Goal: Task Accomplishment & Management: Manage account settings

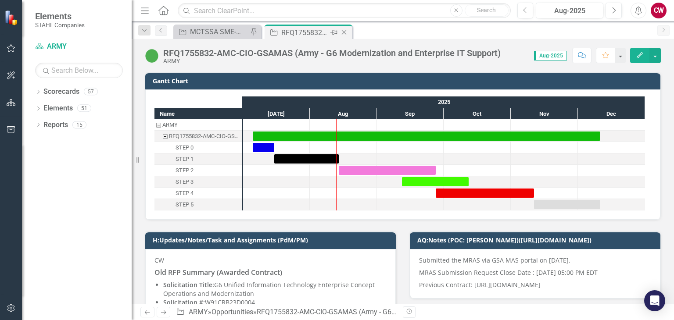
click at [342, 32] on icon "Close" at bounding box center [344, 32] width 9 height 7
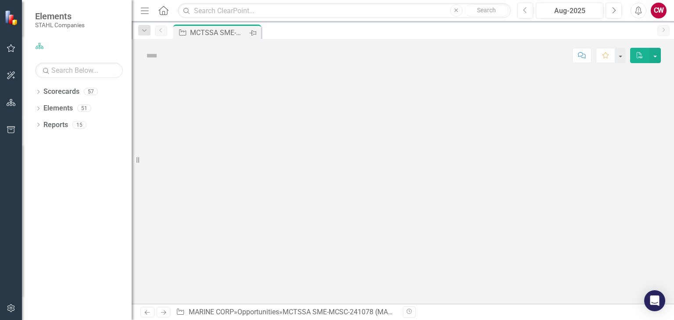
click at [254, 33] on icon "Pin" at bounding box center [252, 33] width 7 height 9
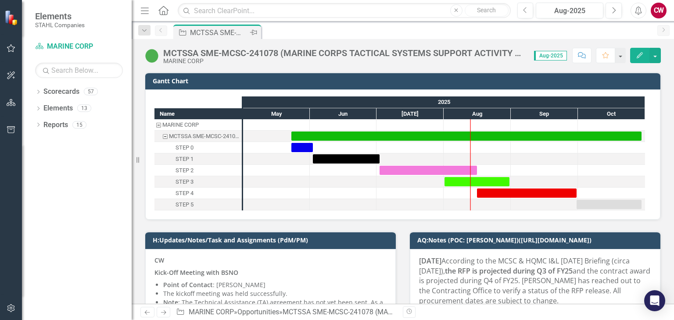
click at [253, 33] on icon "Pin" at bounding box center [253, 32] width 7 height 9
drag, startPoint x: 249, startPoint y: 30, endPoint x: 244, endPoint y: 43, distance: 14.0
click at [244, 43] on div "MCTSSA SME-MCSC-241078 (MARINE CORPS TACTICAL SYSTEMS SUPPORT ACTIVITY SUBJECT …" at bounding box center [403, 52] width 542 height 26
click at [241, 33] on div "MCTSSA SME-MCSC-241078 (MARINE CORPS TACTICAL SYSTEMS SUPPORT ACTIVITY SUBJECT …" at bounding box center [219, 32] width 58 height 11
drag, startPoint x: 243, startPoint y: 32, endPoint x: 411, endPoint y: 32, distance: 168.0
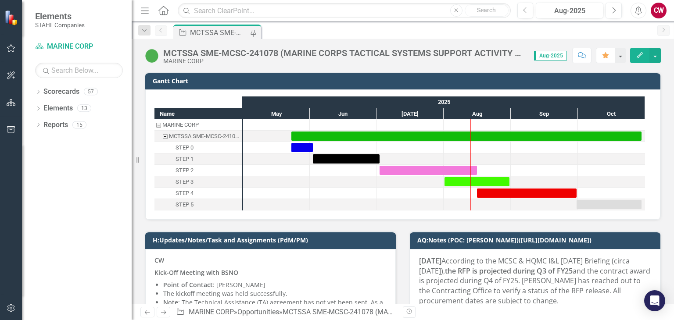
click at [411, 32] on div "Opportunity MCTSSA SME-MCSC-241078 (MARINE CORPS TACTICAL SYSTEMS SUPPORT ACTIV…" at bounding box center [412, 32] width 481 height 14
click at [254, 35] on icon "Pin" at bounding box center [252, 33] width 7 height 9
click at [293, 34] on div "Opportunity MCTSSA SME-MCSC-241078 (MARINE CORPS TACTICAL SYSTEMS SUPPORT ACTIV…" at bounding box center [412, 32] width 481 height 14
click at [305, 30] on div "Opportunity MCTSSA SME-MCSC-241078 (MARINE CORPS TACTICAL SYSTEMS SUPPORT ACTIV…" at bounding box center [412, 32] width 481 height 14
click at [163, 14] on icon "Home" at bounding box center [162, 10] width 11 height 9
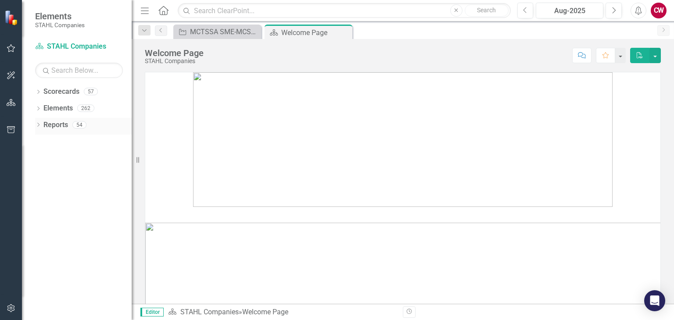
click at [39, 126] on icon "Dropdown" at bounding box center [38, 125] width 6 height 5
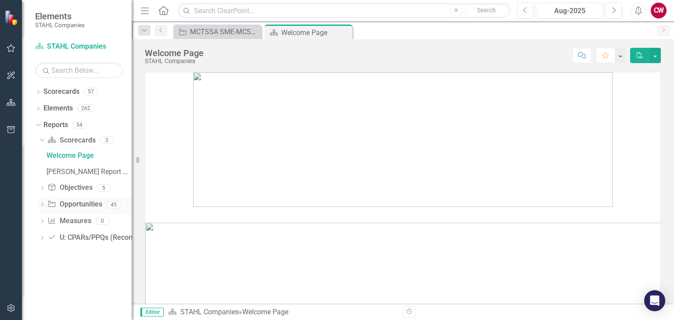
click at [73, 204] on link "Opportunity Opportunities" at bounding box center [74, 205] width 54 height 10
click at [44, 206] on icon "Dropdown" at bounding box center [42, 205] width 6 height 5
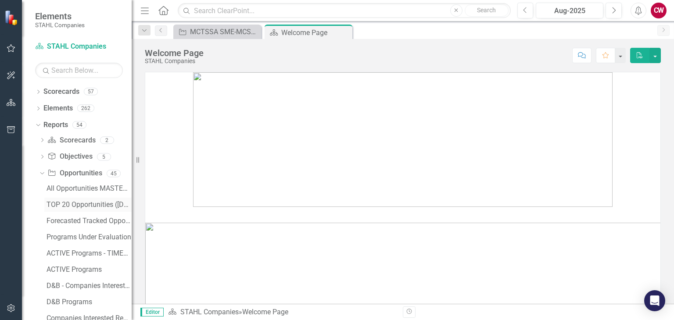
click at [77, 204] on div "TOP 20 Opportunities ([DATE] Process)" at bounding box center [88, 205] width 85 height 8
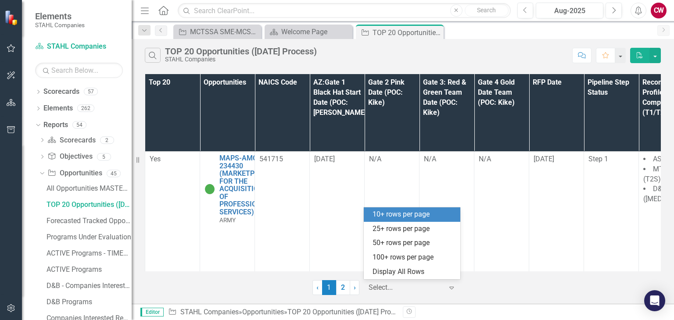
click at [450, 286] on icon "Expand" at bounding box center [451, 287] width 9 height 7
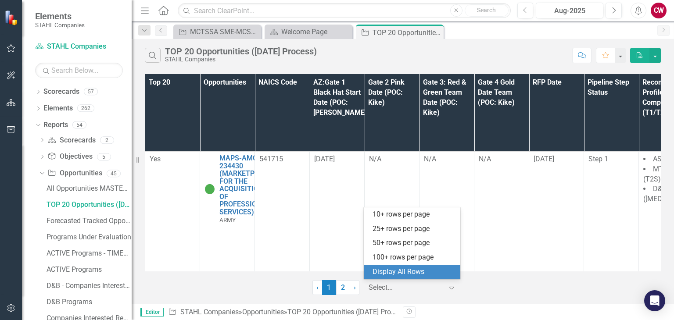
click at [435, 275] on div "Display All Rows" at bounding box center [413, 272] width 82 height 10
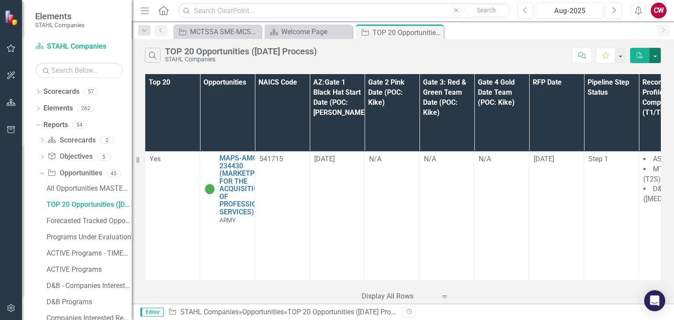
click at [652, 59] on button "button" at bounding box center [654, 55] width 11 height 15
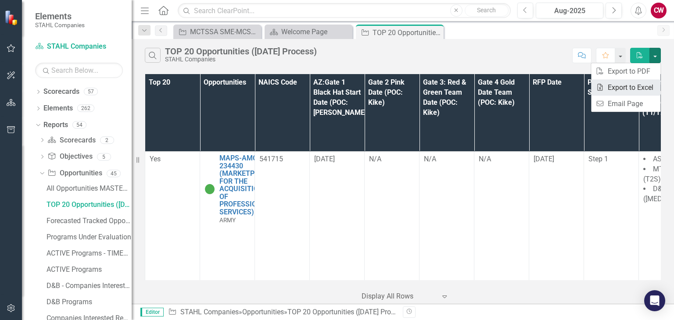
click at [622, 90] on link "Excel Export to Excel" at bounding box center [625, 87] width 69 height 16
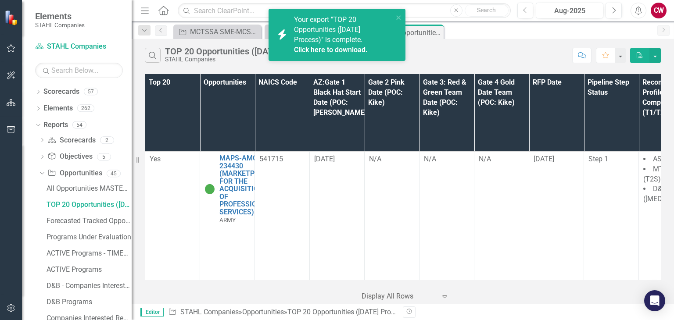
click at [358, 48] on link "Click here to download." at bounding box center [331, 50] width 74 height 8
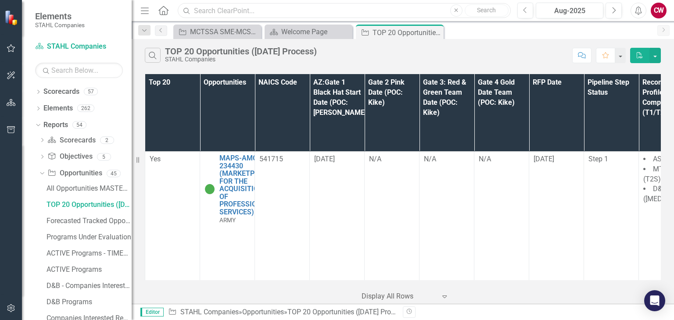
click at [266, 18] on input "text" at bounding box center [344, 10] width 332 height 15
paste input "RFQ1755832-AMC-CIO-GSAMAS (Army - G6 Modernization and Enterprise IT Support)"
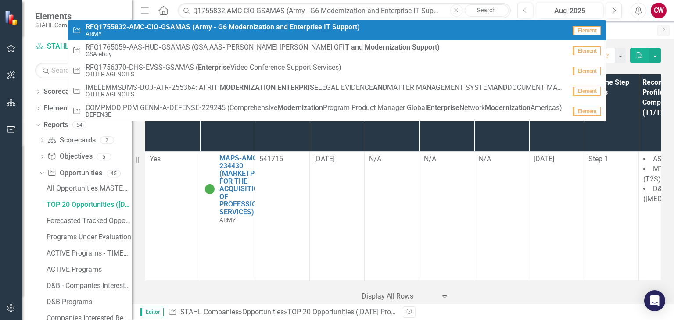
click at [256, 30] on strong "Modernization" at bounding box center [252, 27] width 46 height 8
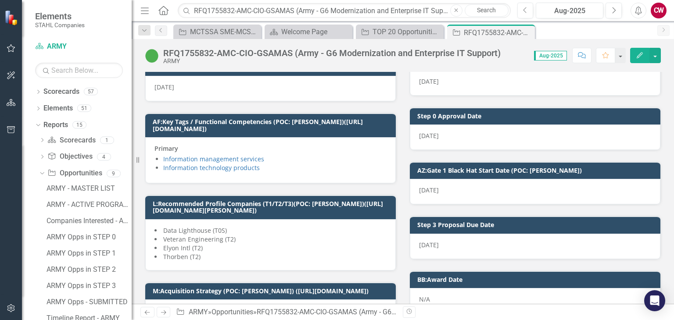
scroll to position [877, 0]
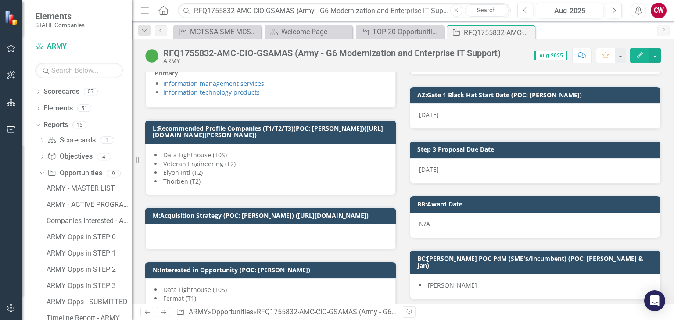
click at [585, 55] on icon "Comment" at bounding box center [582, 55] width 8 height 6
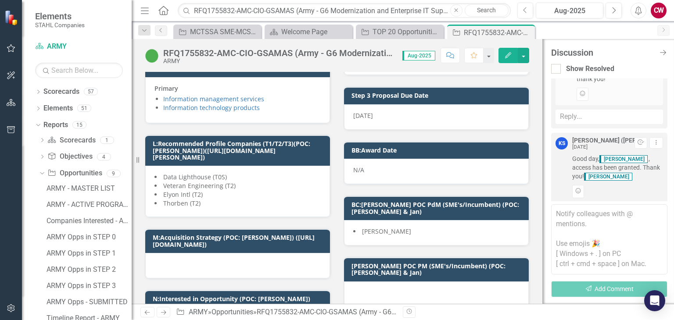
scroll to position [634, 0]
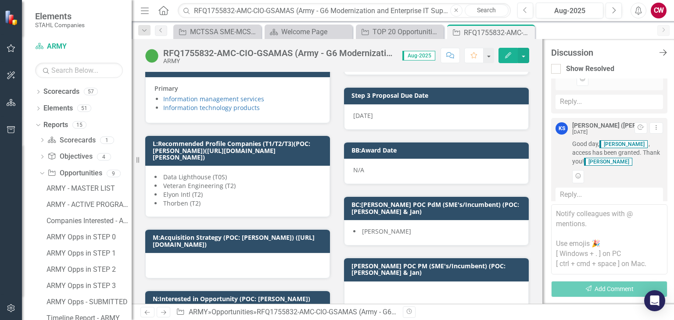
click at [660, 55] on icon "Close Discussion Bar" at bounding box center [662, 52] width 11 height 8
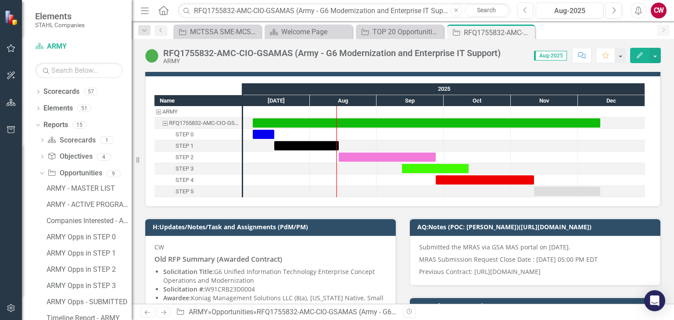
scroll to position [0, 0]
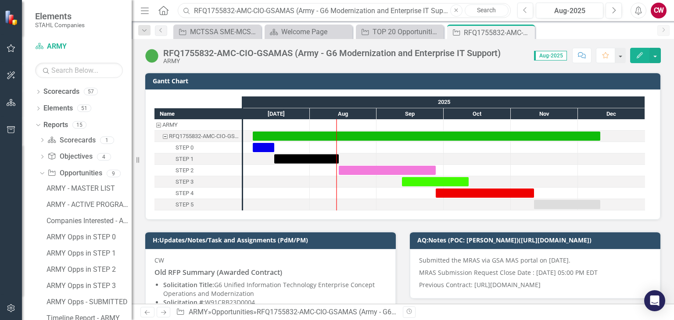
click at [273, 15] on input "RFQ1755832-AMC-CIO-GSAMAS (Army - G6 Modernization and Enterprise IT Support)" at bounding box center [344, 10] width 332 height 15
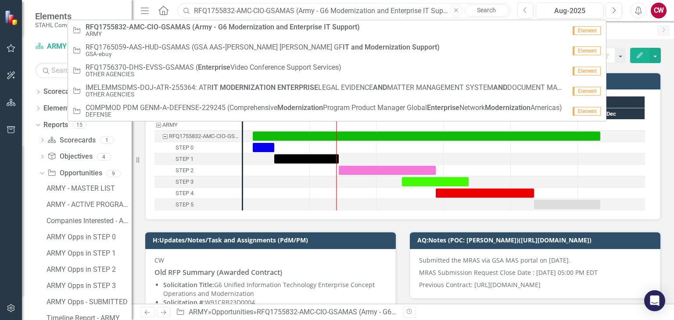
paste input "MCTSSA NIS-240491: MARINE CORPS TACTICAL SYSTEMS SUPPORT ACTIVITY NETWORK INFRA…"
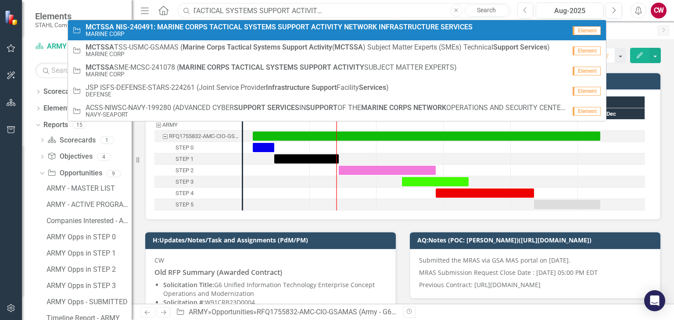
type input "MCTSSA NIS-240491: MARINE CORPS TACTICAL SYSTEMS SUPPORT ACTIVITY NETWORK INFRA…"
click at [293, 35] on small "MARINE CORP" at bounding box center [279, 34] width 387 height 7
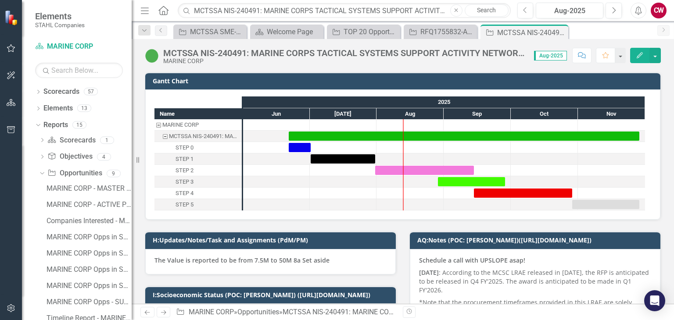
scroll to position [88, 0]
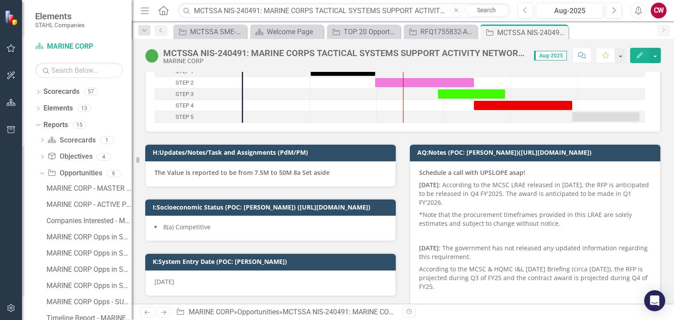
click at [330, 176] on p "The Value is reported to be from 7.5M to 50M 8a Set aside" at bounding box center [270, 172] width 232 height 9
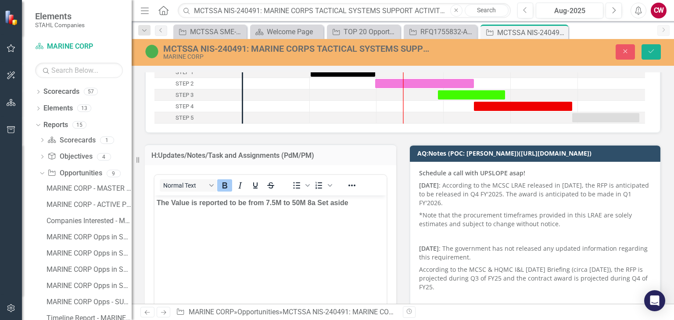
scroll to position [0, 0]
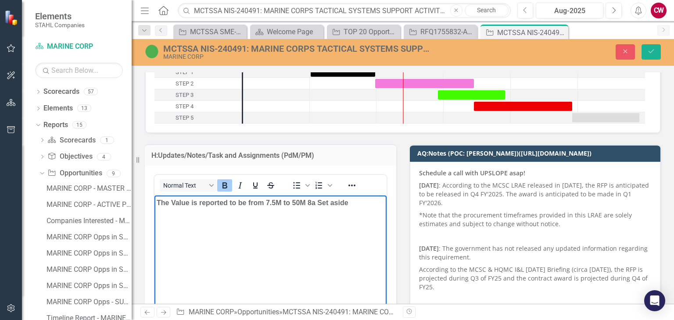
click at [351, 204] on p "The Value is reported to be from 7.5M to 50M 8a Set aside" at bounding box center [271, 203] width 228 height 11
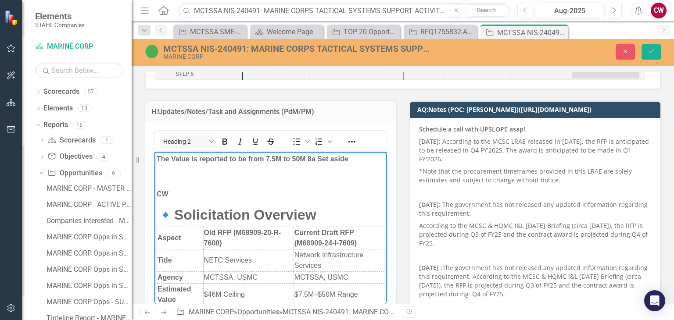
drag, startPoint x: 178, startPoint y: 215, endPoint x: 134, endPoint y: 211, distance: 44.4
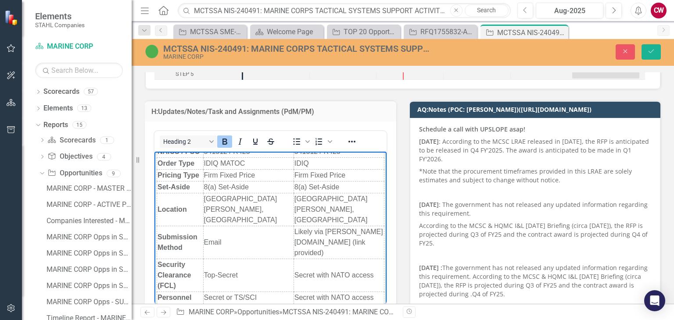
scroll to position [175, 0]
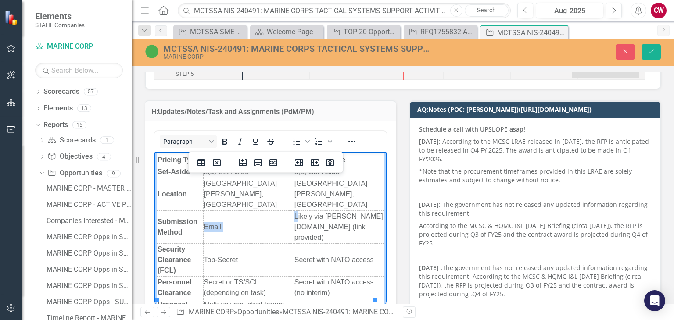
drag, startPoint x: 348, startPoint y: 196, endPoint x: 327, endPoint y: 198, distance: 21.2
click at [304, 211] on td "Likely via [PERSON_NAME][DOMAIN_NAME] (link provided)" at bounding box center [338, 227] width 90 height 33
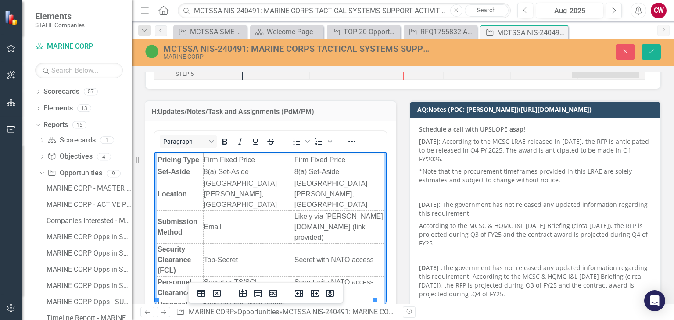
click at [330, 211] on td "Likely via [PERSON_NAME][DOMAIN_NAME] (link provided)" at bounding box center [338, 227] width 90 height 33
drag, startPoint x: 347, startPoint y: 194, endPoint x: 302, endPoint y: 188, distance: 45.5
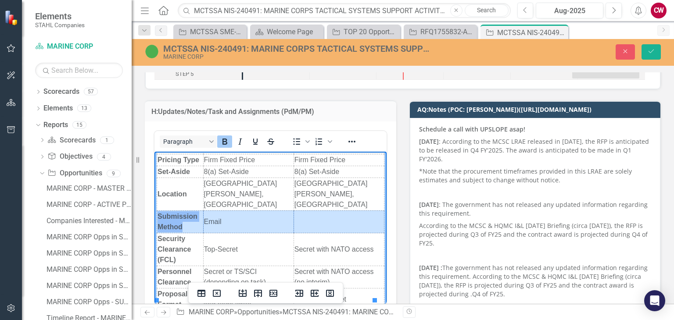
drag, startPoint x: 314, startPoint y: 187, endPoint x: 179, endPoint y: 186, distance: 134.7
click at [179, 211] on tr "Submission Method Email" at bounding box center [270, 222] width 227 height 22
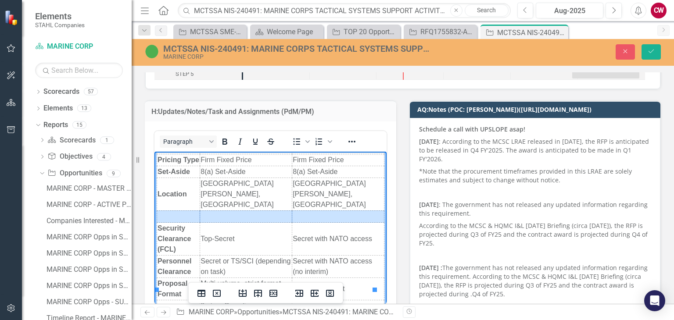
click at [180, 211] on td "Rich Text Area. Press ALT-0 for help." at bounding box center [178, 217] width 43 height 12
click at [309, 211] on td "Rich Text Area. Press ALT-0 for help." at bounding box center [338, 217] width 92 height 12
drag, startPoint x: 270, startPoint y: 180, endPoint x: 202, endPoint y: 182, distance: 68.0
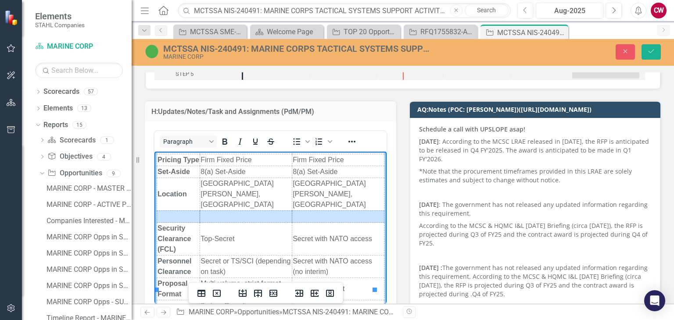
click at [202, 211] on tr "Rich Text Area. Press ALT-0 for help." at bounding box center [270, 217] width 227 height 12
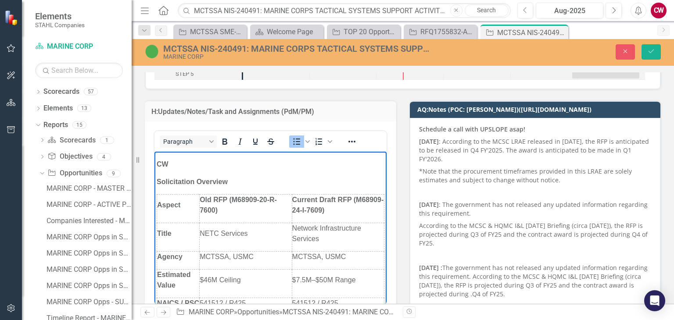
scroll to position [0, 0]
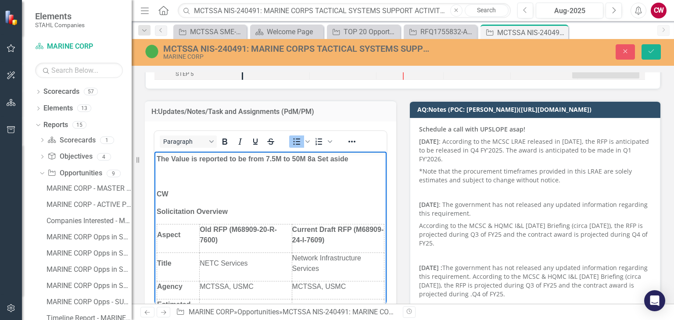
click at [172, 179] on p "Rich Text Area. Press ALT-0 for help." at bounding box center [271, 177] width 228 height 11
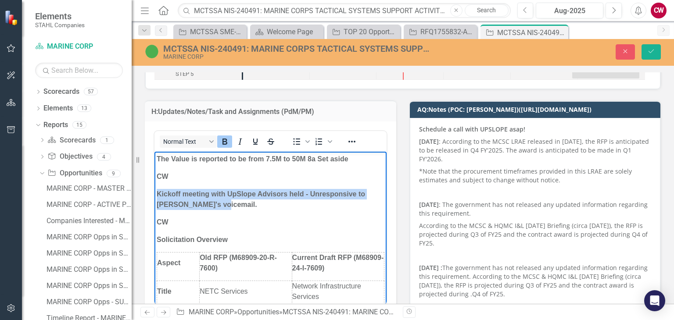
drag, startPoint x: 219, startPoint y: 204, endPoint x: 153, endPoint y: 187, distance: 68.4
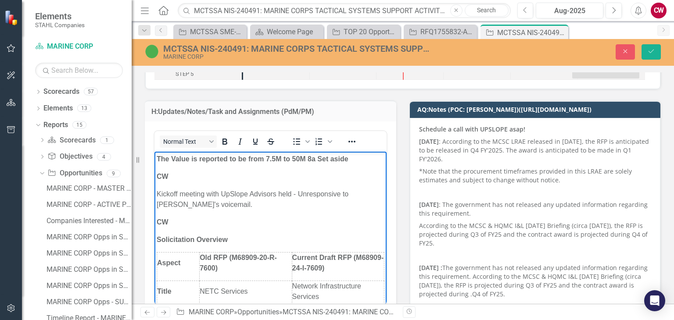
click at [250, 194] on p "Kickoff meeting with UpSlope Advisors held - Unresponsive to [PERSON_NAME]'s vo…" at bounding box center [271, 199] width 228 height 21
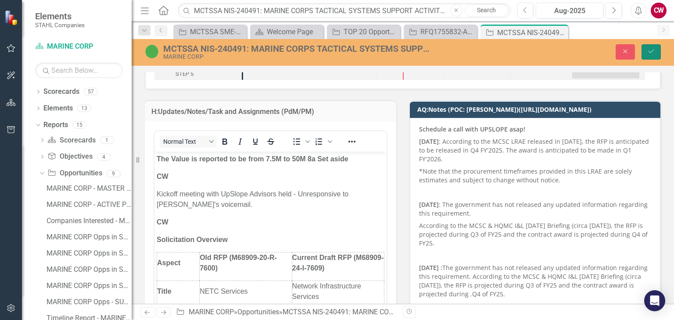
click at [651, 55] on button "Save" at bounding box center [650, 51] width 19 height 15
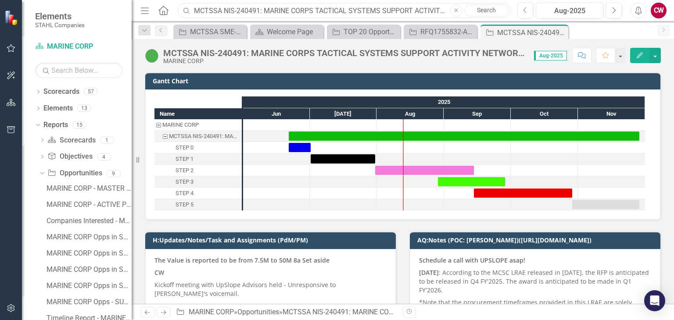
click at [276, 8] on input "MCTSSA NIS-240491: MARINE CORPS TACTICAL SYSTEMS SUPPORT ACTIVITY NETWORK INFRA…" at bounding box center [344, 10] width 332 height 15
paste input "MCTSSA SME-MCSC-241078 (MARINE CORPS TACTICAL SYSTEMS SUPPORT ACTIVITY SUBJECT …"
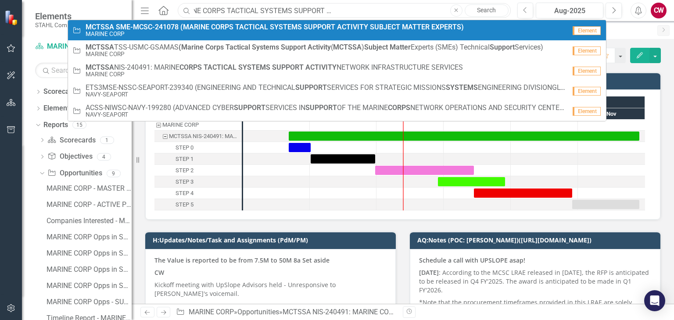
type input "MCTSSA SME-MCSC-241078 (MARINE CORPS TACTICAL SYSTEMS SUPPORT ACTIVITY SUBJECT …"
click at [304, 31] on small "MARINE CORP" at bounding box center [275, 34] width 378 height 7
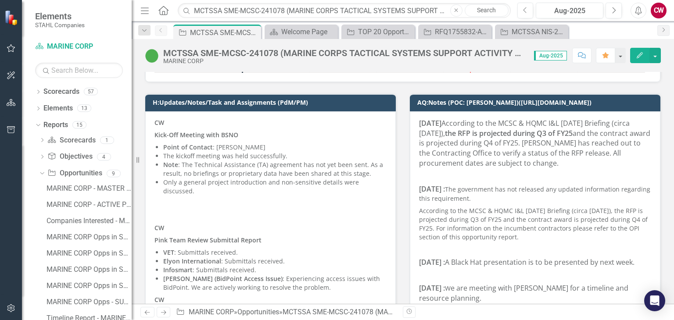
scroll to position [88, 0]
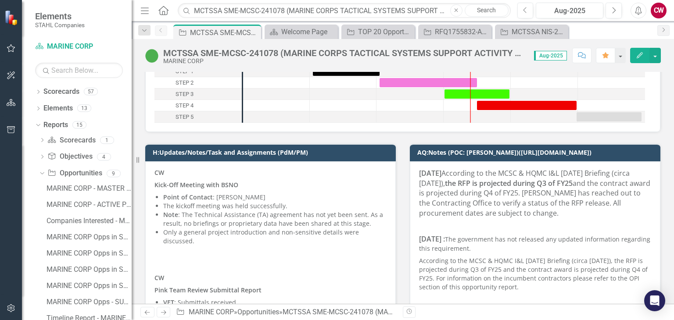
click at [235, 204] on p "The kickoff meeting was held successfully." at bounding box center [274, 206] width 223 height 9
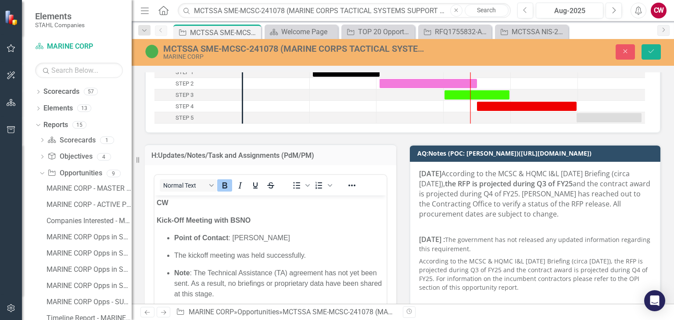
scroll to position [0, 0]
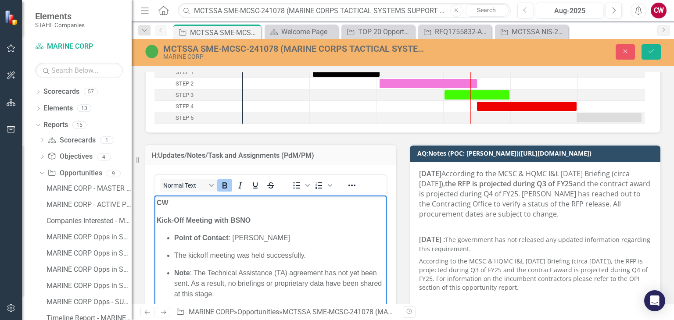
click at [157, 203] on strong "CW" at bounding box center [163, 202] width 12 height 7
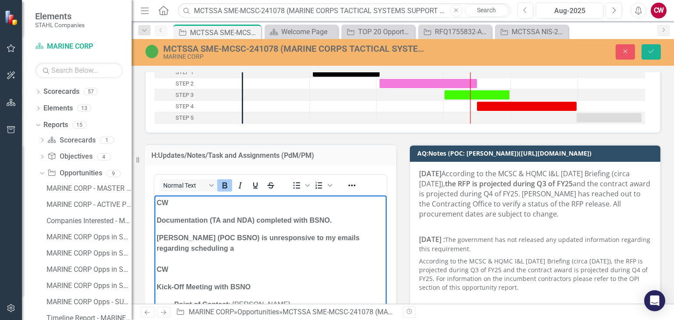
click at [207, 248] on p "[PERSON_NAME] (POC BSNO) is unresponsive to my emails regarding scheduling a CW" at bounding box center [271, 254] width 228 height 42
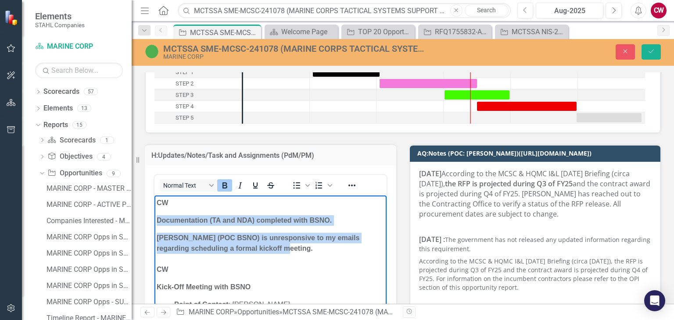
drag, startPoint x: 284, startPoint y: 250, endPoint x: 308, endPoint y: 411, distance: 162.8
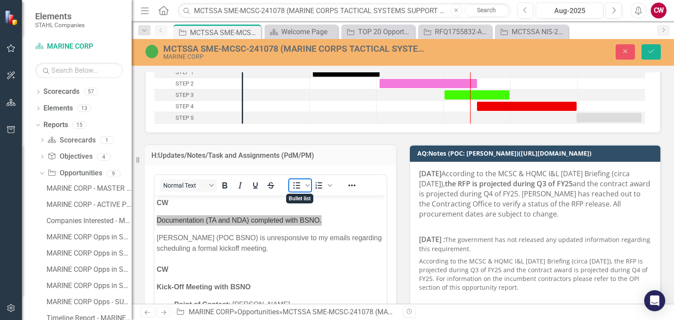
click at [297, 185] on icon "Bullet list" at bounding box center [296, 185] width 7 height 7
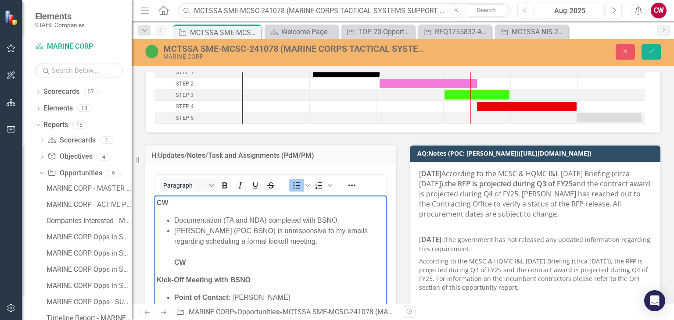
click at [301, 241] on li "[PERSON_NAME] (POC BSNO) is unresponsive to my emails regarding scheduling a fo…" at bounding box center [279, 247] width 210 height 42
click at [174, 264] on strong "CW" at bounding box center [180, 262] width 12 height 7
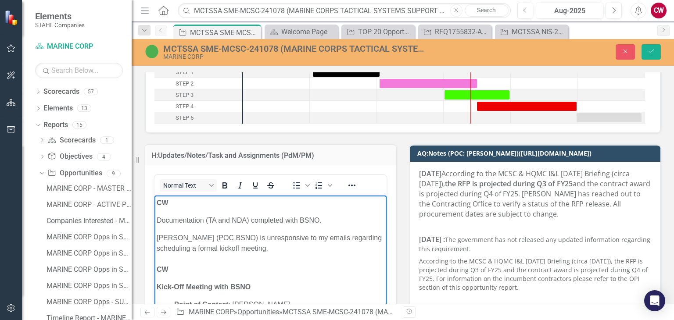
click at [174, 264] on p "[PERSON_NAME] (POC BSNO) is unresponsive to my emails regarding scheduling a fo…" at bounding box center [271, 254] width 228 height 42
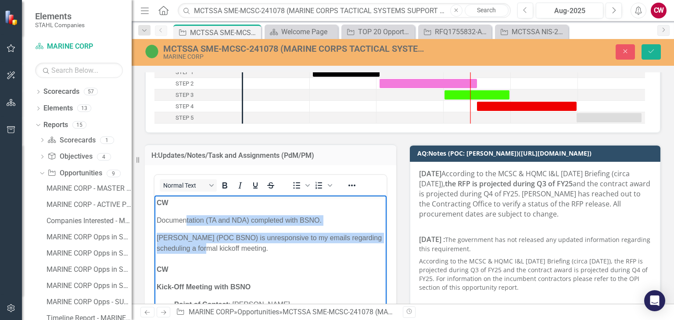
drag, startPoint x: 218, startPoint y: 243, endPoint x: 187, endPoint y: 221, distance: 39.0
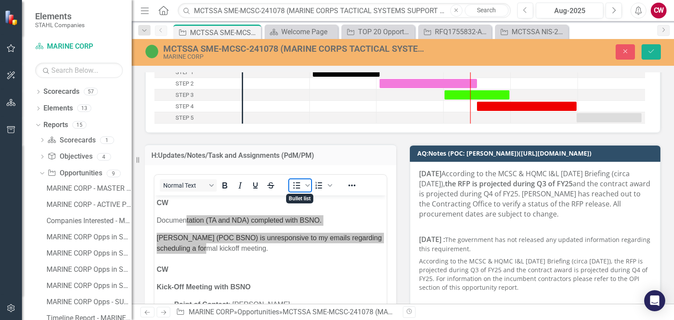
click at [291, 183] on icon "Bullet list" at bounding box center [296, 185] width 11 height 11
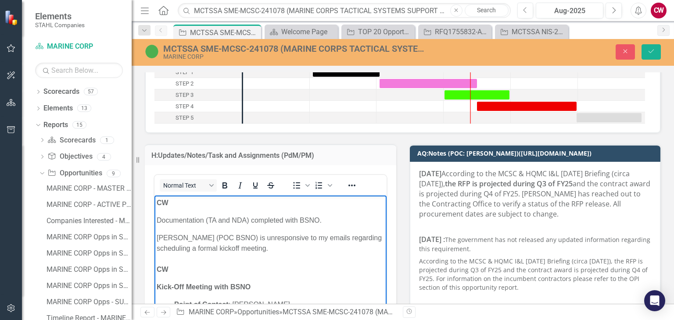
click at [189, 269] on p "[PERSON_NAME] (POC BSNO) is unresponsive to my emails regarding scheduling a fo…" at bounding box center [271, 254] width 228 height 42
click at [176, 257] on p "[PERSON_NAME] (POC BSNO) is unresponsive to my emails regarding scheduling a fo…" at bounding box center [271, 254] width 228 height 42
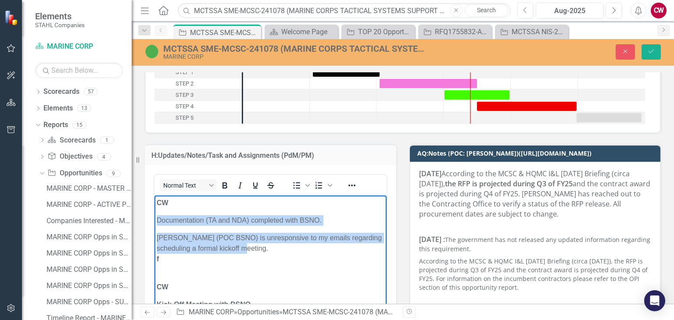
drag, startPoint x: 235, startPoint y: 241, endPoint x: 151, endPoint y: 221, distance: 85.8
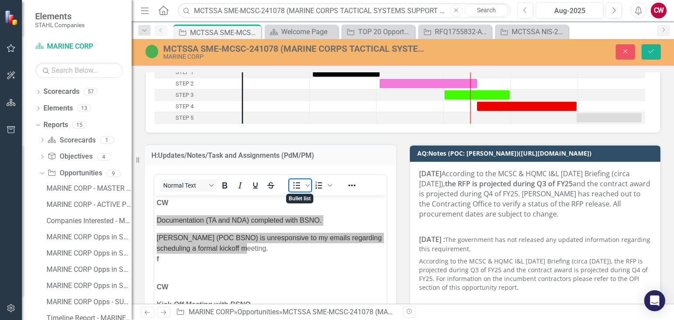
click at [295, 186] on icon "Bullet list" at bounding box center [296, 185] width 11 height 11
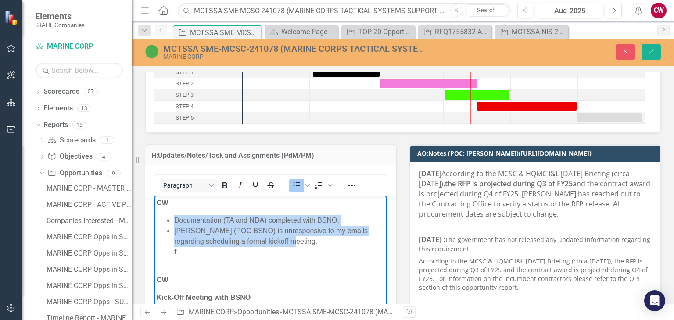
click at [191, 257] on li "[PERSON_NAME] (POC BSNO) is unresponsive to my emails regarding scheduling a fo…" at bounding box center [279, 242] width 210 height 32
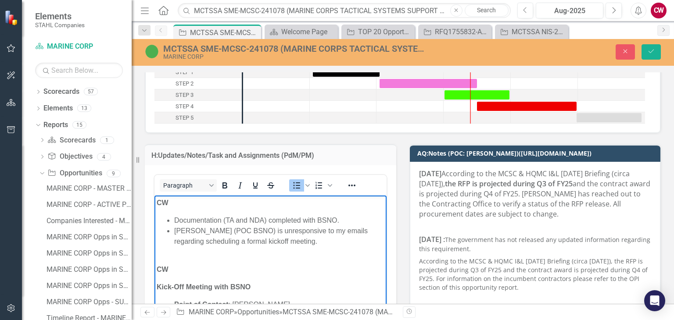
click at [282, 221] on li "Documentation (TA and NDA) completed with BSNO." at bounding box center [279, 220] width 210 height 11
click at [306, 222] on li "Documentation (TA and NDA) completed with BSNO." at bounding box center [279, 220] width 210 height 11
drag, startPoint x: 315, startPoint y: 219, endPoint x: 269, endPoint y: 220, distance: 46.1
click at [269, 220] on li "Documentation (TA and NDA) completed with BSNO." at bounding box center [279, 220] width 210 height 11
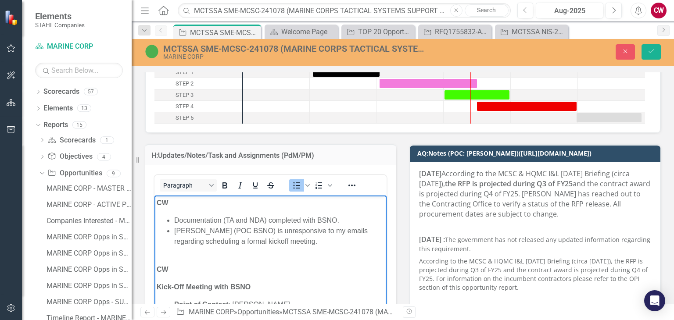
click at [300, 243] on li "[PERSON_NAME] (POC BSNO) is unresponsive to my emails regarding scheduling a fo…" at bounding box center [279, 236] width 210 height 21
click at [649, 54] on icon "Save" at bounding box center [651, 51] width 8 height 6
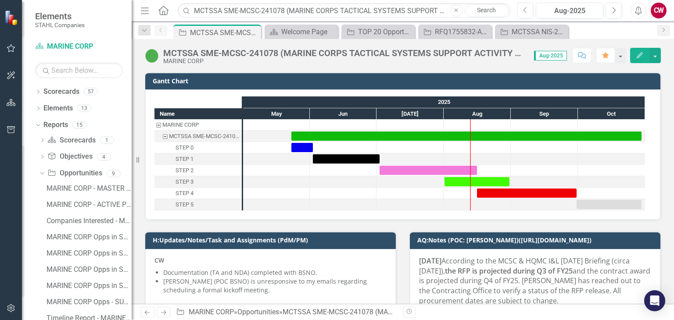
click at [579, 58] on button "Comment" at bounding box center [581, 55] width 19 height 15
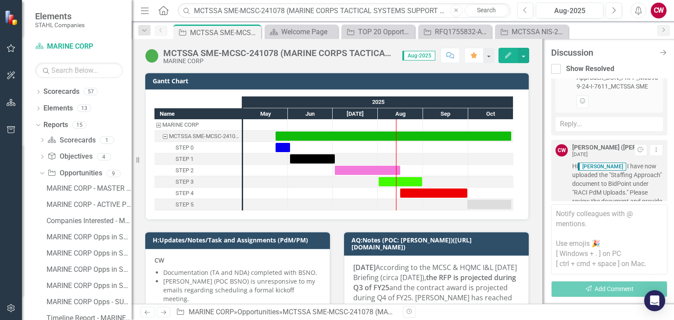
scroll to position [2272, 0]
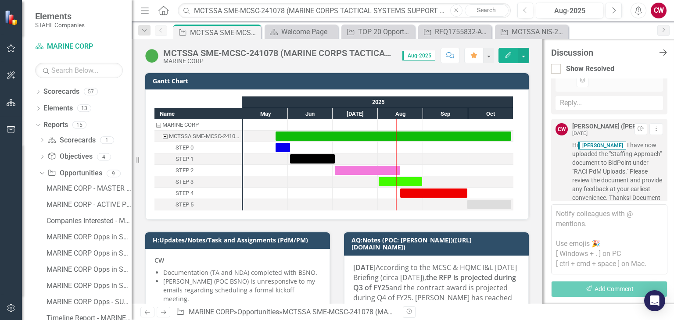
click at [663, 54] on icon "Close Discussion Bar" at bounding box center [662, 52] width 11 height 8
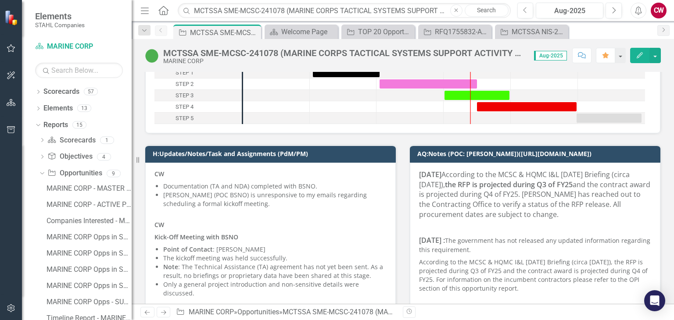
scroll to position [88, 0]
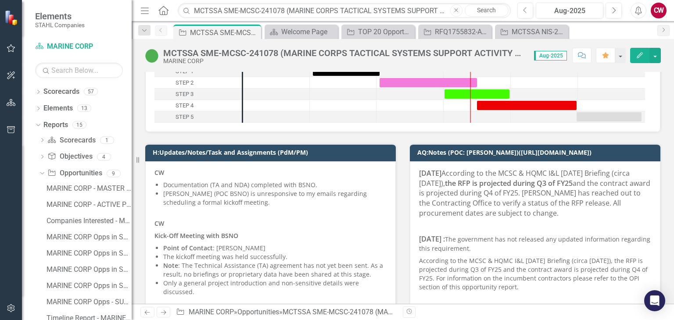
click at [240, 198] on li "[PERSON_NAME] (POC BSNO) is unresponsive to my emails regarding scheduling a fo…" at bounding box center [274, 198] width 223 height 18
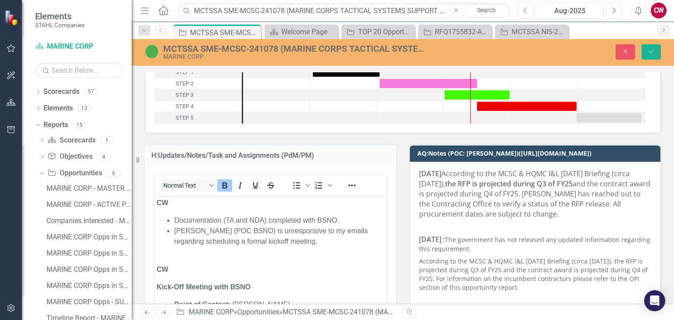
scroll to position [0, 0]
click at [290, 242] on li "[PERSON_NAME] (POC BSNO) is unresponsive to my emails regarding scheduling a fo…" at bounding box center [279, 236] width 210 height 21
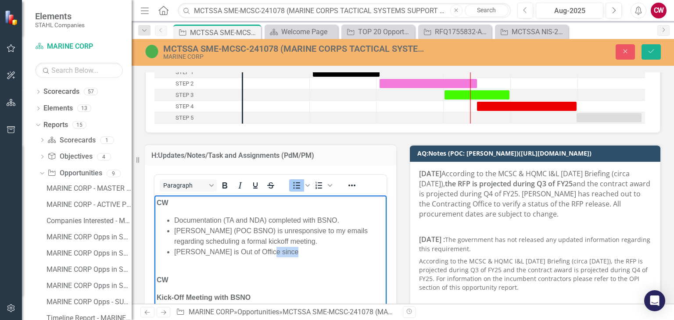
drag, startPoint x: 274, startPoint y: 253, endPoint x: 164, endPoint y: 259, distance: 110.7
click at [193, 254] on li "[PERSON_NAME] is Out of Office since" at bounding box center [279, 252] width 210 height 11
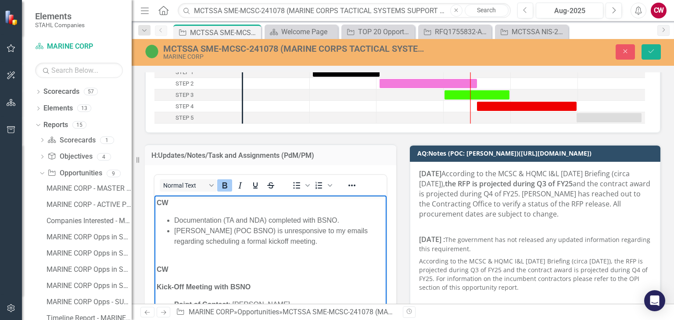
click at [210, 260] on p "CW" at bounding box center [271, 264] width 228 height 21
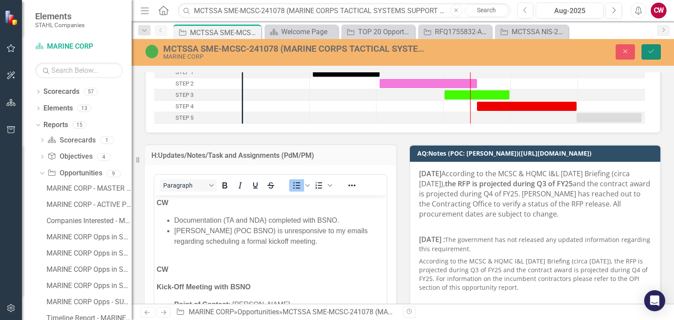
click at [647, 55] on button "Save" at bounding box center [650, 51] width 19 height 15
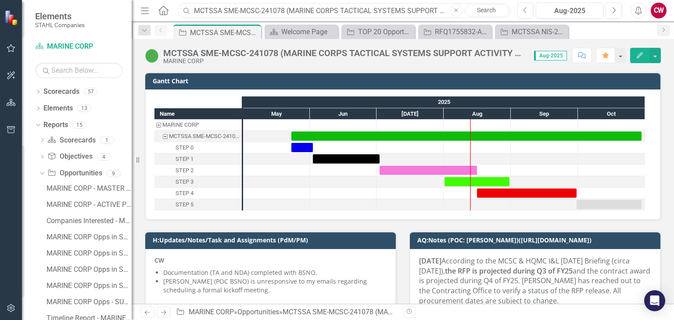
click at [248, 16] on input "MCTSSA SME-MCSC-241078 (MARINE CORPS TACTICAL SYSTEMS SUPPORT ACTIVITY SUBJECT …" at bounding box center [344, 10] width 332 height 15
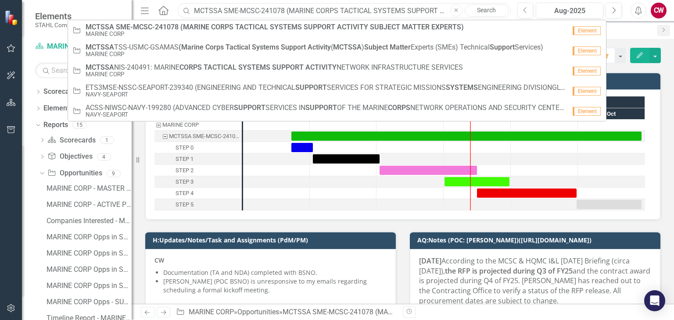
paste input "FPMSS-[GEOGRAPHIC_DATA]-SEAPORT-242467 (FINANCIAL AND PROGRAM MANAGEMENT SUPPOR…"
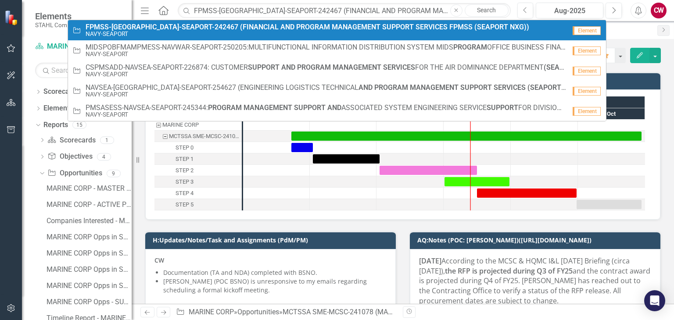
click at [240, 28] on strong "(FINANCIAL" at bounding box center [259, 27] width 39 height 8
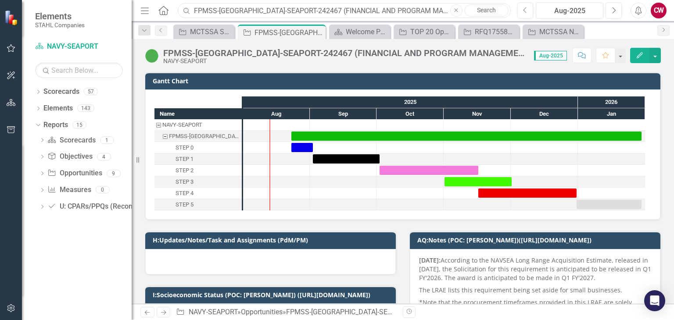
click at [237, 16] on input "FPMSS-[GEOGRAPHIC_DATA]-SEAPORT-242467 (FINANCIAL AND PROGRAM MANAGEMENT SUPPOR…" at bounding box center [344, 10] width 332 height 15
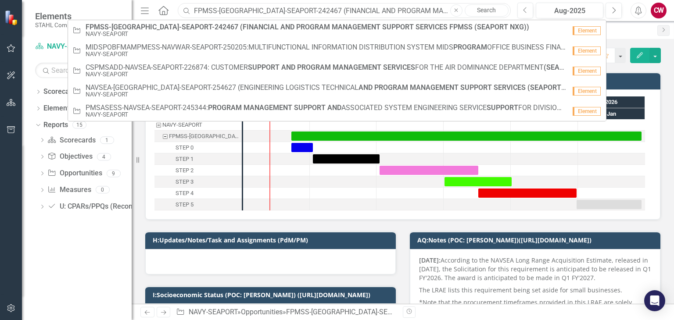
paste input "CFDTA-NAVY-SEAPORT-255372: FORCE COMBATIVES AND FORCE DEVELOPMENT TRAINING ANAL…"
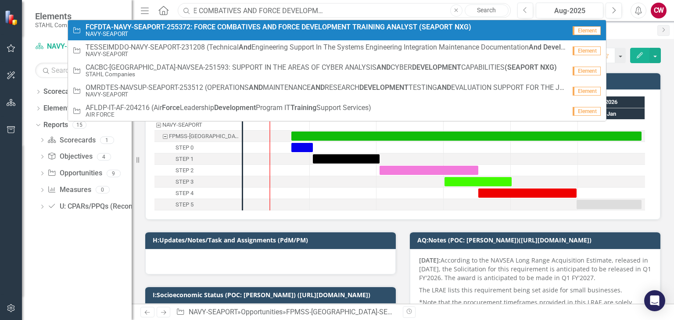
type input "FCFDTA-NAVY-SEAPORT-255372: FORCE COMBATIVES AND FORCE DEVELOPMENT TRAINING ANA…"
click at [226, 38] on link "Opportunity FCFDTA-NAVY-SEAPORT-255372: FORCE COMBATIVES AND FORCE DEVELOPMENT …" at bounding box center [337, 30] width 538 height 20
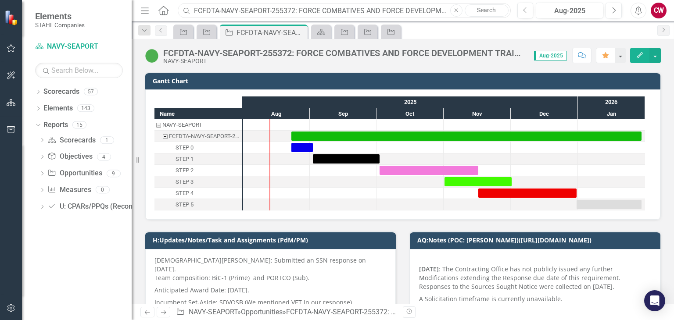
click at [241, 6] on input "FCFDTA-NAVY-SEAPORT-255372: FORCE COMBATIVES AND FORCE DEVELOPMENT TRAINING ANA…" at bounding box center [344, 10] width 332 height 15
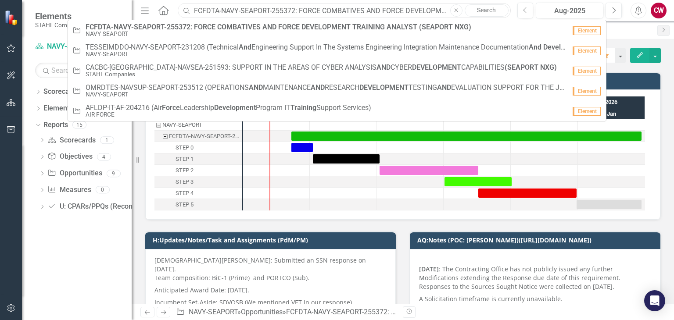
click at [243, 11] on input "FCFDTA-NAVY-SEAPORT-255372: FORCE COMBATIVES AND FORCE DEVELOPMENT TRAINING ANA…" at bounding box center [344, 10] width 332 height 15
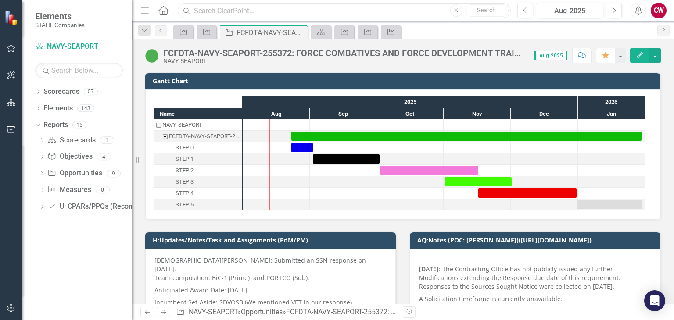
paste input "PETMSS-NAVSEA-SEAPORT-247543: PROFESSIONAL ENGINEERING TECHNICAL AND MANAGEMENT…"
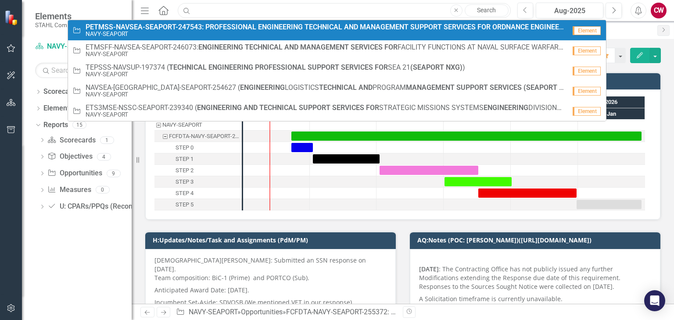
type input "PETMSS-NAVSEA-SEAPORT-247543: PROFESSIONAL ENGINEERING TECHNICAL AND MANAGEMENT…"
click at [219, 35] on small "NAVY-SEAPORT" at bounding box center [326, 34] width 480 height 7
